Goal: Information Seeking & Learning: Find specific page/section

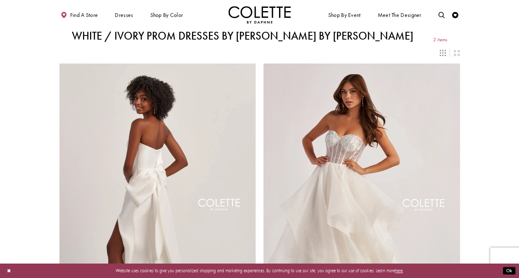
click at [0, 0] on div "Primary block" at bounding box center [0, 0] width 0 height 0
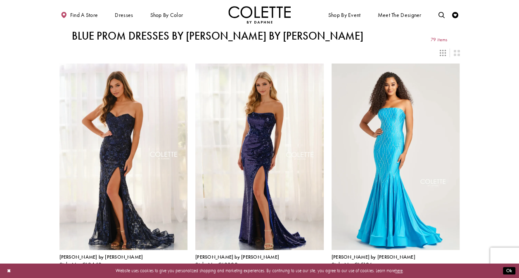
click at [0, 0] on div "Primary block" at bounding box center [0, 0] width 0 height 0
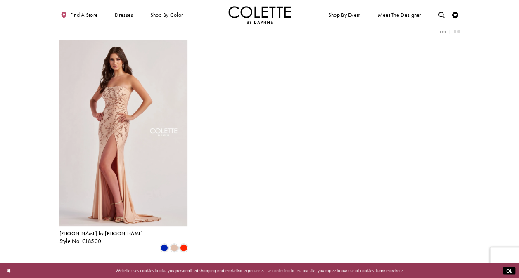
scroll to position [17, 0]
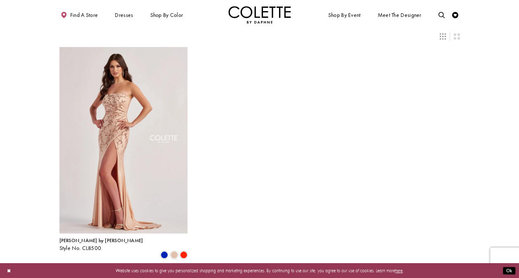
click at [0, 0] on div "Primary block" at bounding box center [0, 0] width 0 height 0
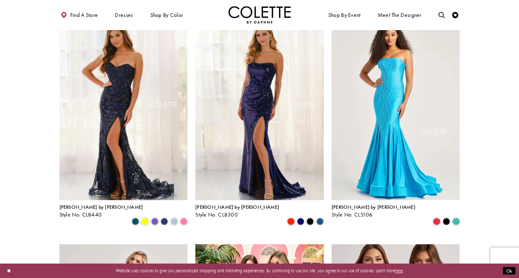
scroll to position [52, 0]
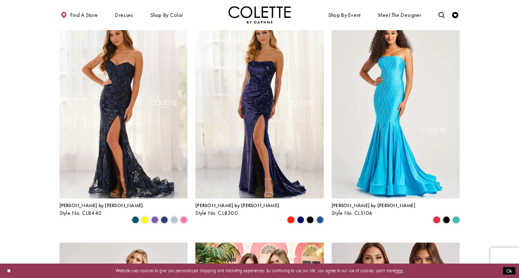
click at [174, 216] on span "Product List" at bounding box center [173, 219] width 7 height 7
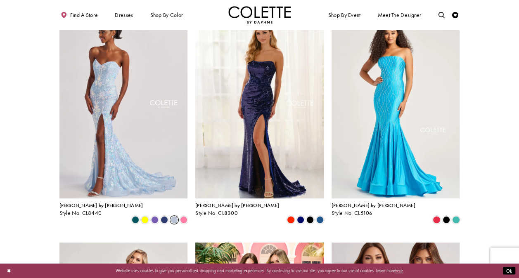
click at [319, 216] on span "Product List" at bounding box center [319, 219] width 7 height 7
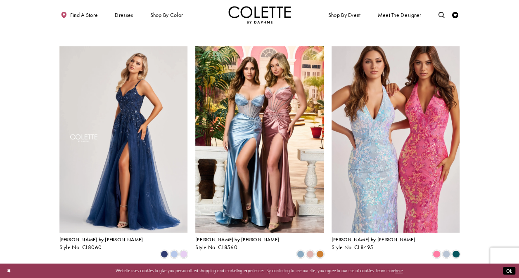
scroll to position [249, 0]
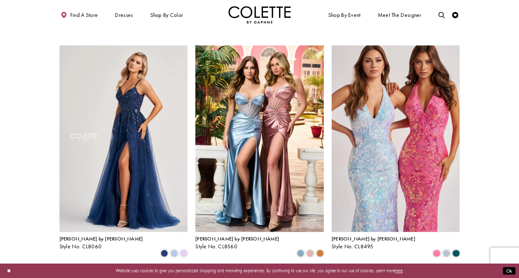
click at [173, 250] on span "Product List" at bounding box center [173, 253] width 7 height 7
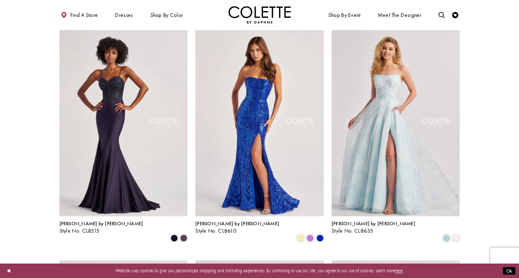
scroll to position [496, 0]
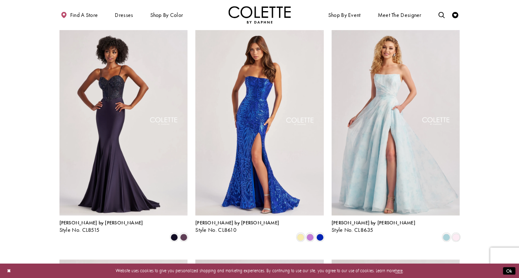
click at [455, 233] on span "Product List" at bounding box center [455, 236] width 7 height 7
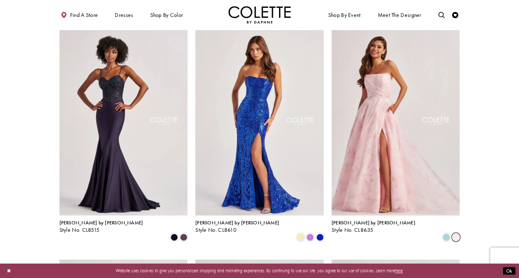
click at [309, 233] on span "Product List" at bounding box center [309, 236] width 7 height 7
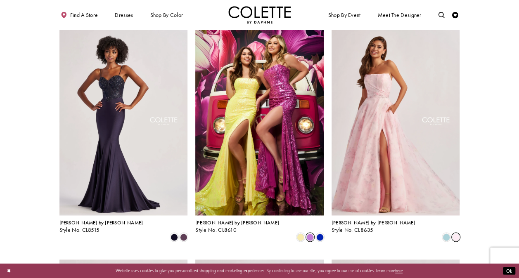
click at [184, 233] on span "Product List" at bounding box center [183, 236] width 7 height 7
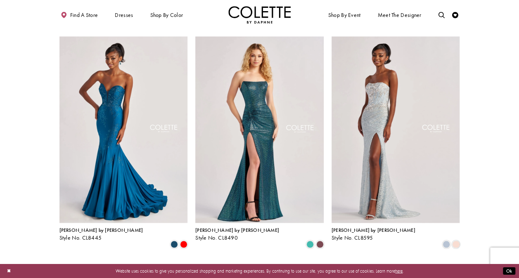
scroll to position [719, 0]
click at [456, 240] on span "Product List" at bounding box center [455, 243] width 7 height 7
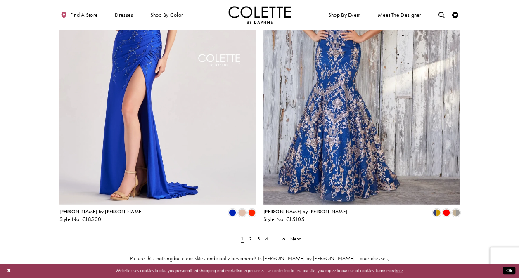
scroll to position [1067, 0]
click at [249, 235] on span "2" at bounding box center [250, 238] width 3 height 7
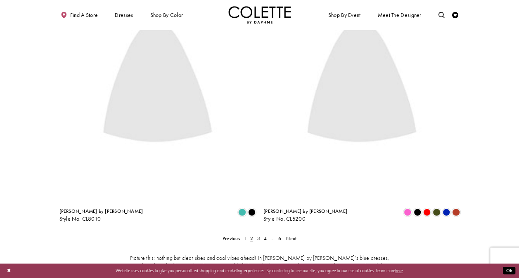
scroll to position [34, 0]
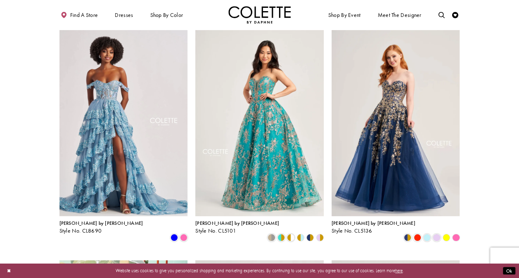
click at [291, 234] on span "Product List" at bounding box center [290, 237] width 7 height 7
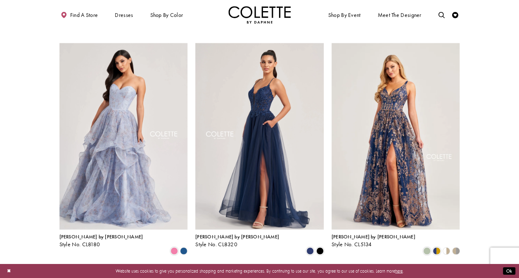
scroll to position [722, 0]
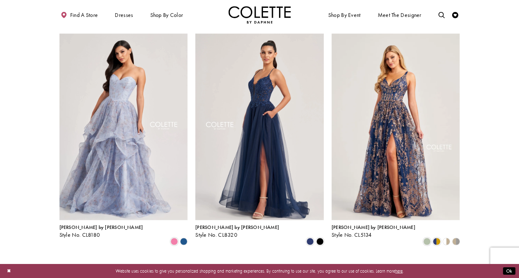
click at [445, 237] on polygon "Product List" at bounding box center [443, 241] width 5 height 9
click at [447, 237] on polygon "Product List" at bounding box center [448, 241] width 5 height 9
click at [456, 237] on polygon "Product List" at bounding box center [458, 241] width 5 height 9
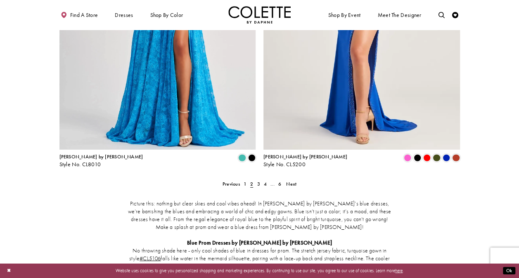
scroll to position [1126, 0]
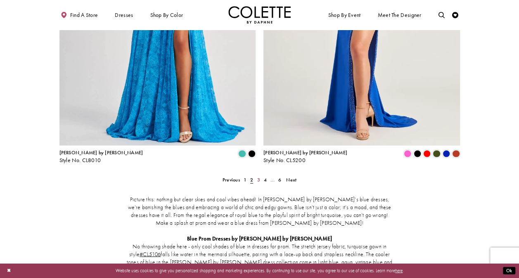
click at [258, 177] on span "3" at bounding box center [258, 180] width 3 height 7
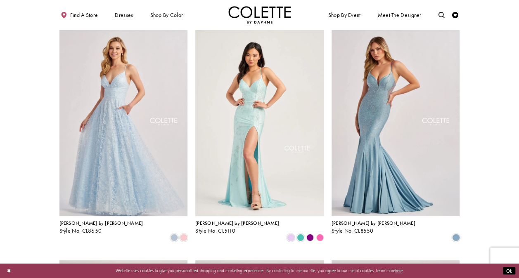
scroll to position [40, 0]
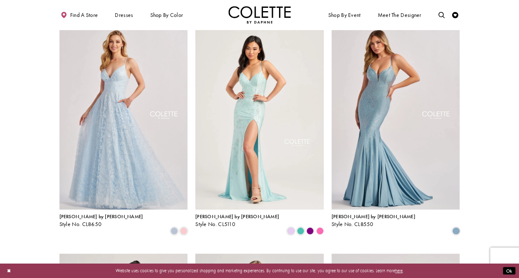
click at [183, 227] on span "Product List" at bounding box center [183, 230] width 7 height 7
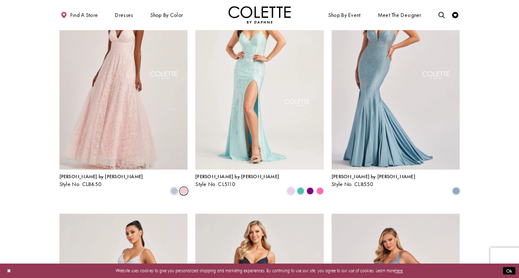
scroll to position [84, 0]
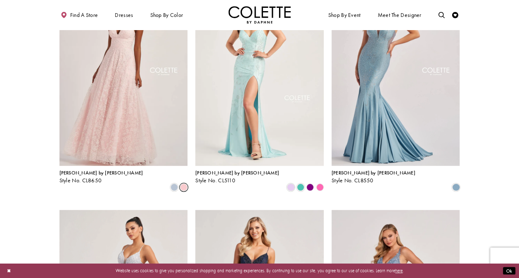
click at [292, 184] on span "Product List" at bounding box center [290, 187] width 7 height 7
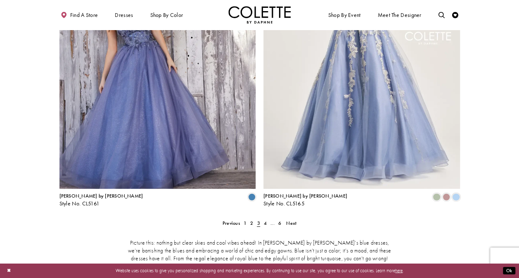
scroll to position [1085, 0]
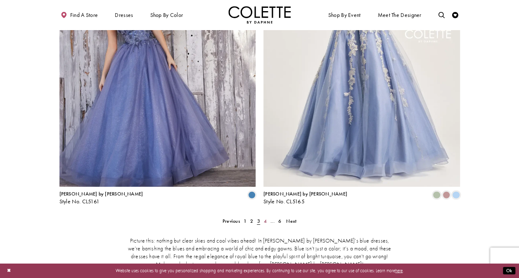
click at [265, 218] on span "4" at bounding box center [265, 221] width 3 height 7
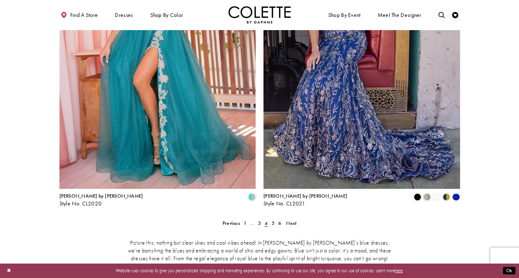
scroll to position [1083, 0]
click at [437, 192] on polygon "Product List" at bounding box center [436, 196] width 9 height 9
click at [446, 192] on polygon "Product List" at bounding box center [443, 196] width 5 height 9
click at [272, 220] on span "5" at bounding box center [272, 223] width 3 height 7
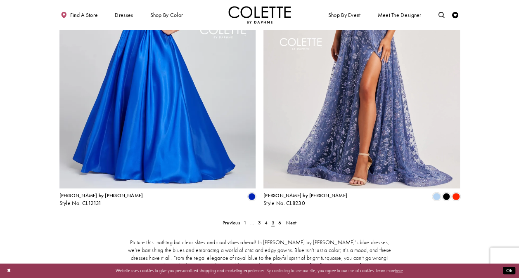
scroll to position [34, 0]
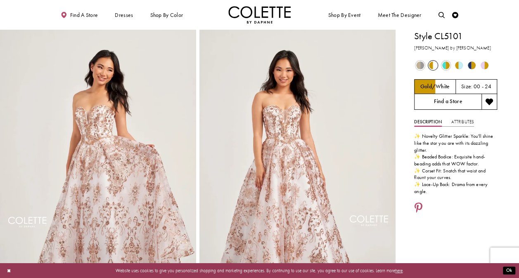
click at [445, 103] on link "Find a Store" at bounding box center [447, 102] width 67 height 16
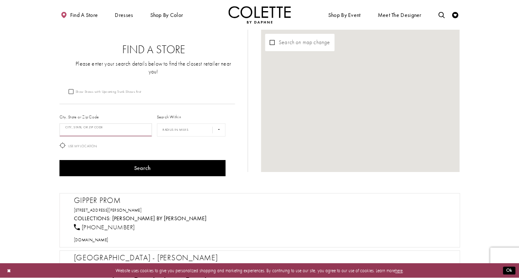
click at [119, 123] on input "City, State, or ZIP Code" at bounding box center [105, 129] width 93 height 13
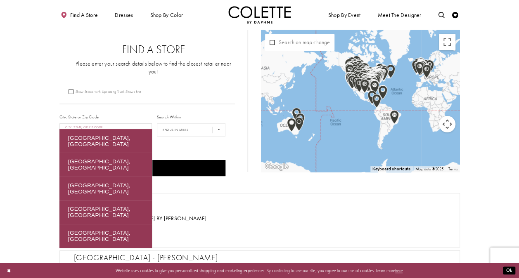
type input "*"
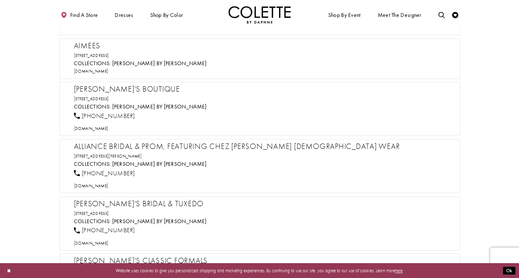
scroll to position [451, 0]
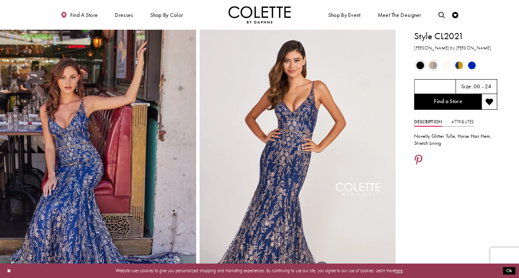
click at [446, 65] on span "Product color controls state depends on size chosen" at bounding box center [446, 65] width 8 height 8
click at [457, 65] on span "Product color controls state depends on size chosen" at bounding box center [459, 65] width 8 height 8
click at [421, 65] on span "Product color controls state depends on size chosen" at bounding box center [420, 65] width 8 height 8
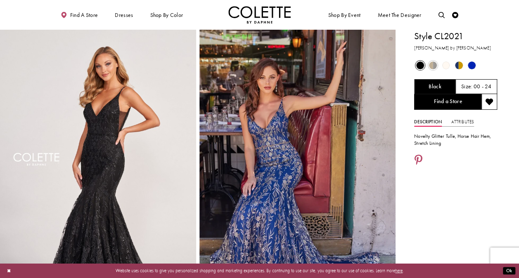
click at [433, 65] on span "Product color controls state depends on size chosen" at bounding box center [433, 65] width 8 height 8
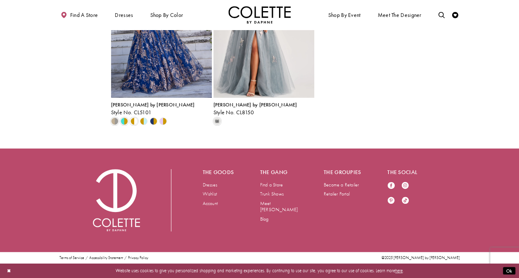
scroll to position [1640, 0]
